Goal: Check status: Check status

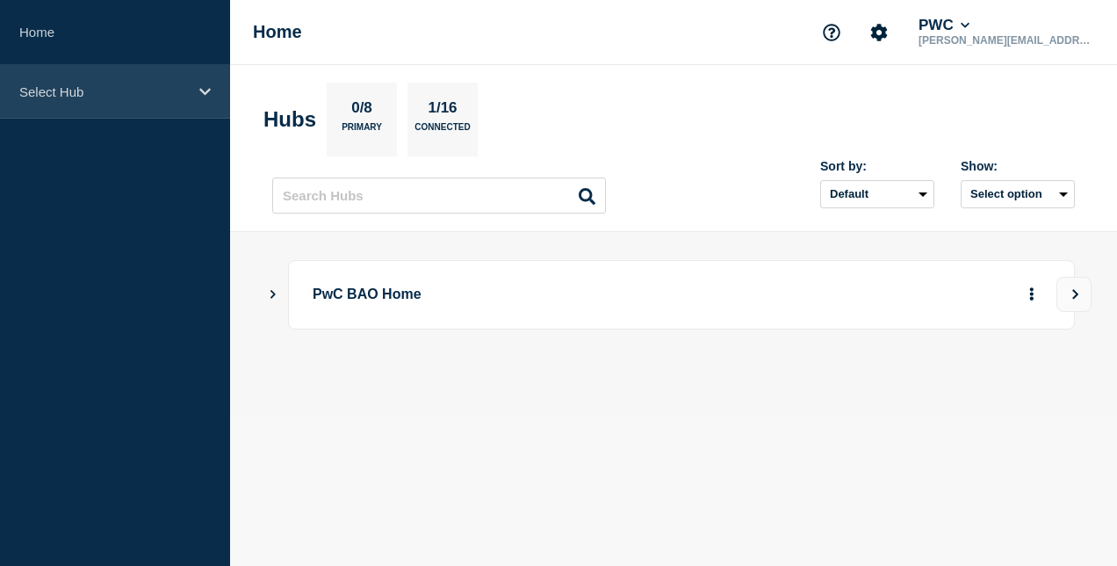
click at [86, 94] on p "Select Hub" at bounding box center [103, 91] width 169 height 15
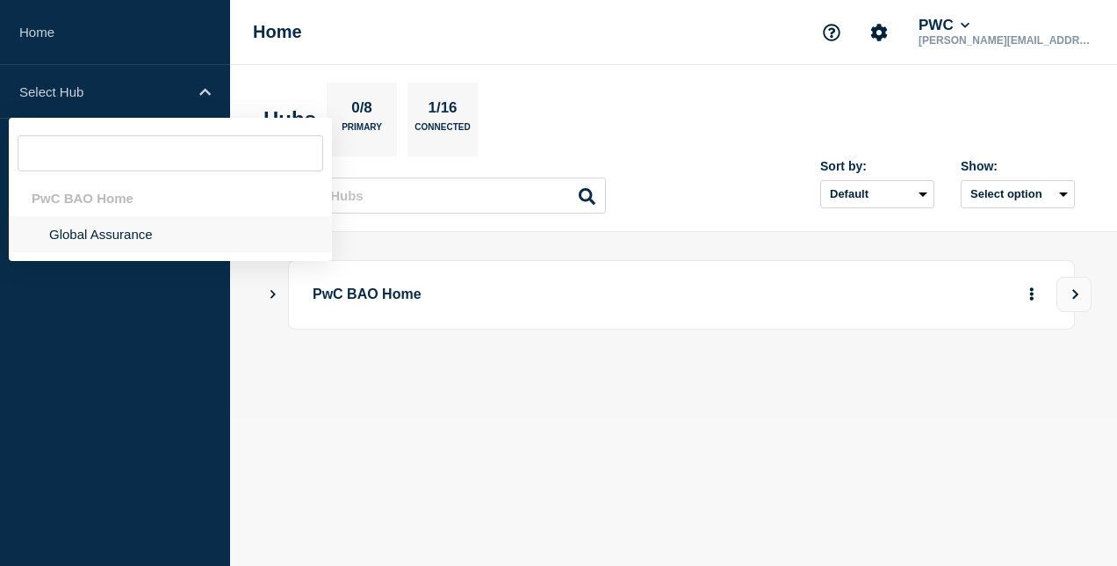
click at [110, 234] on li "Global Assurance" at bounding box center [170, 234] width 323 height 36
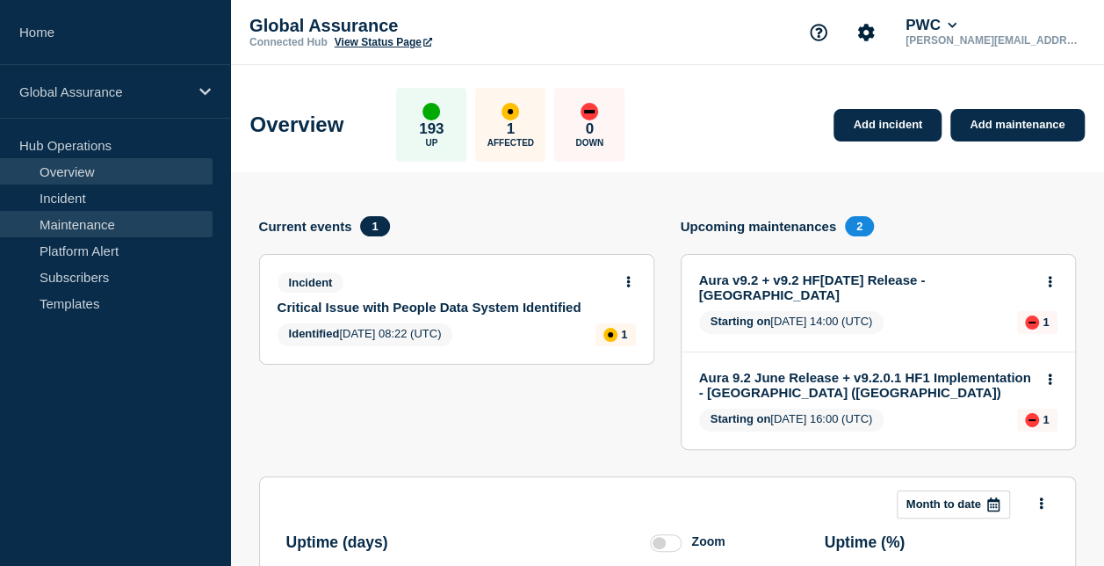
click at [93, 231] on link "Maintenance" at bounding box center [106, 224] width 213 height 26
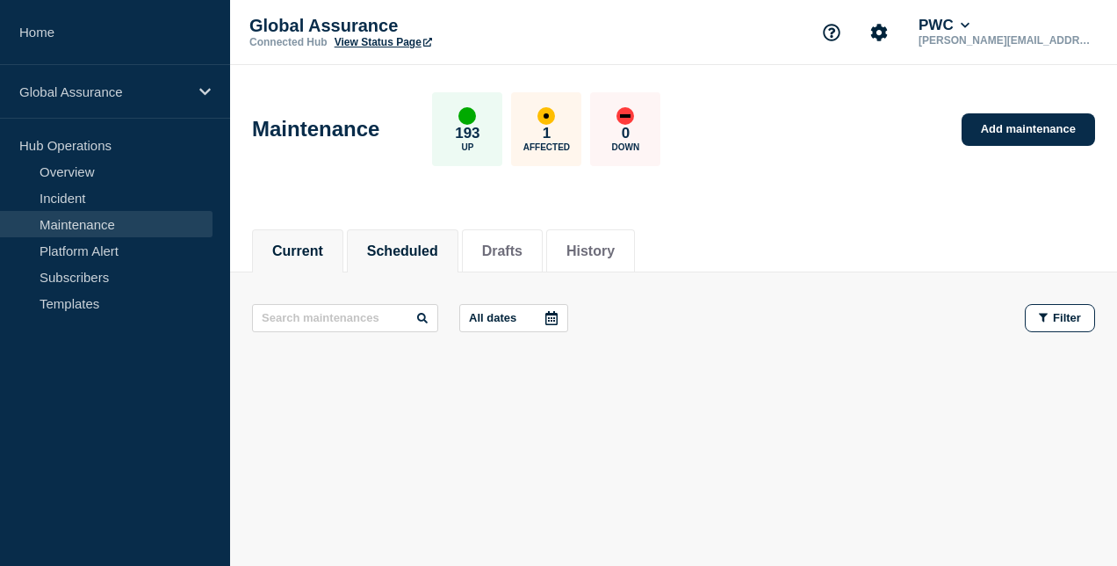
click at [402, 251] on button "Scheduled" at bounding box center [402, 251] width 71 height 16
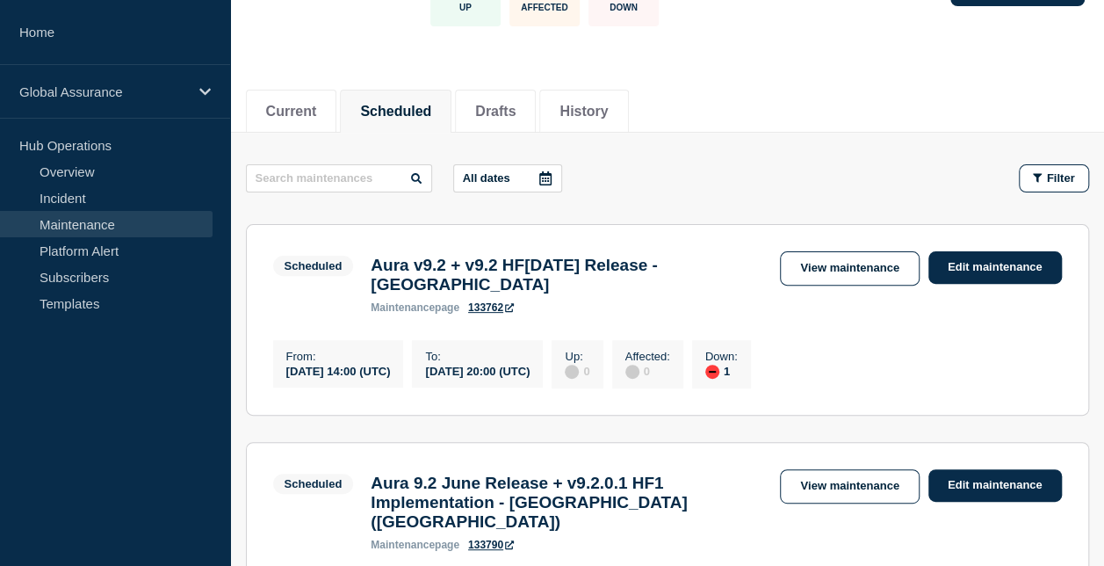
scroll to position [263, 0]
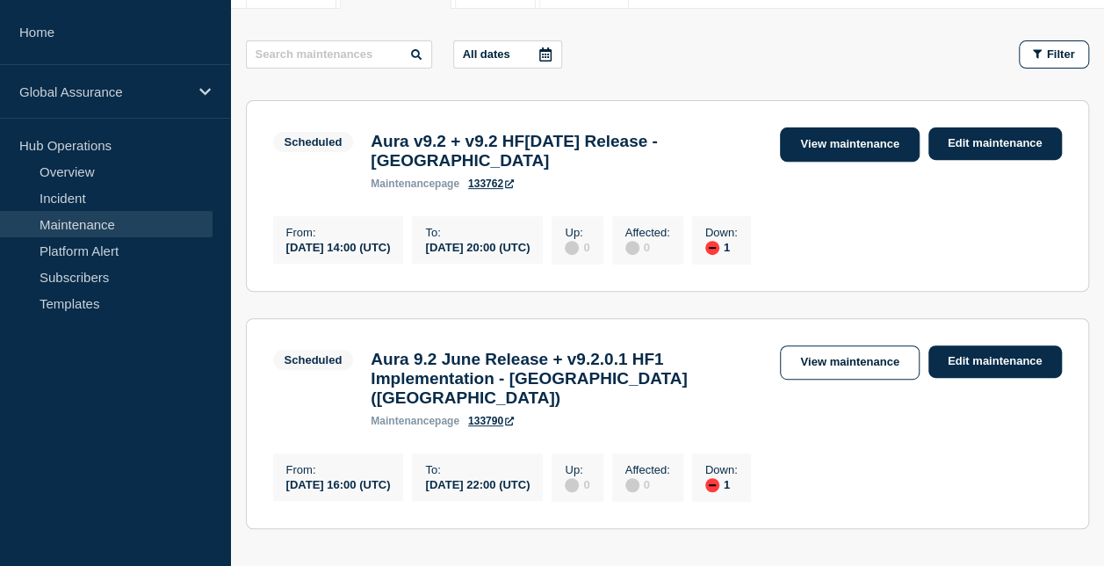
click at [840, 148] on link "View maintenance" at bounding box center [849, 144] width 139 height 34
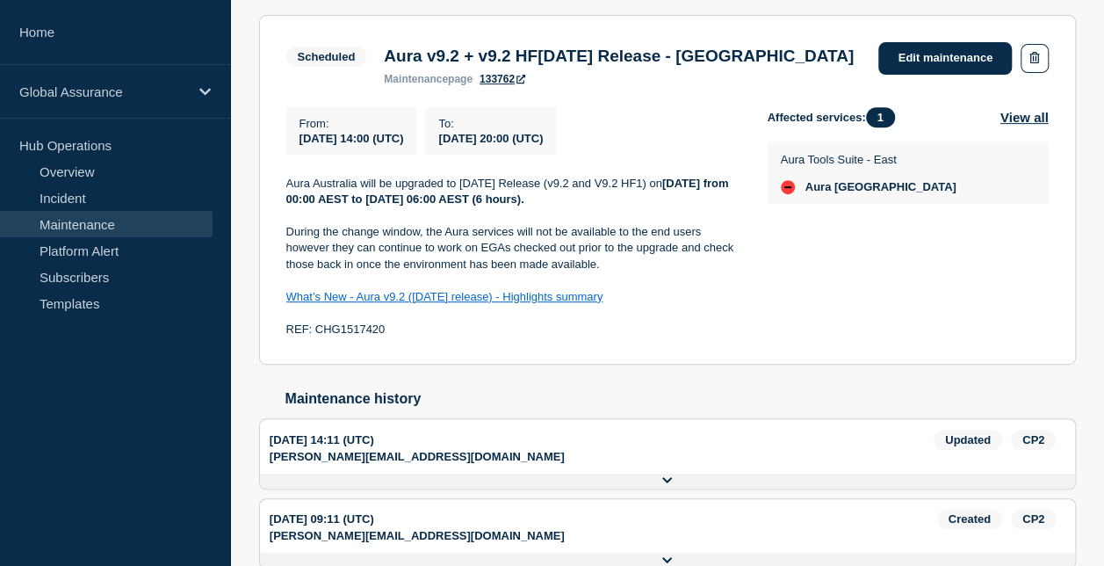
scroll to position [176, 0]
